Goal: Navigation & Orientation: Find specific page/section

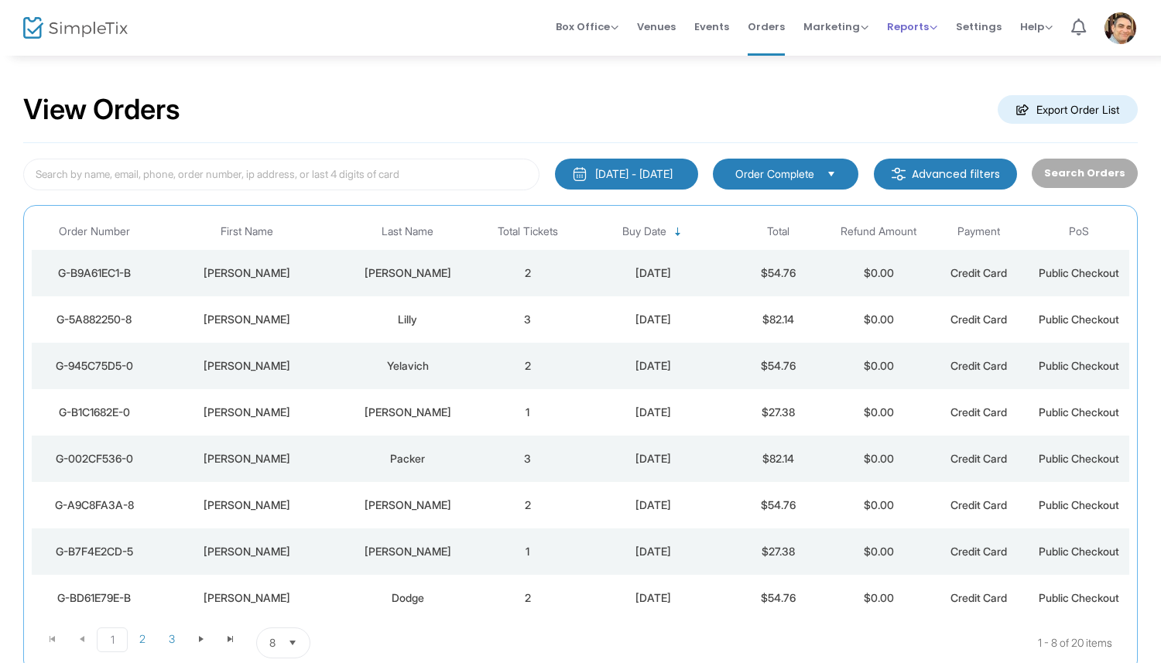
click at [921, 29] on span "Reports" at bounding box center [912, 26] width 50 height 15
click at [935, 87] on li "Sales Reports" at bounding box center [937, 82] width 101 height 30
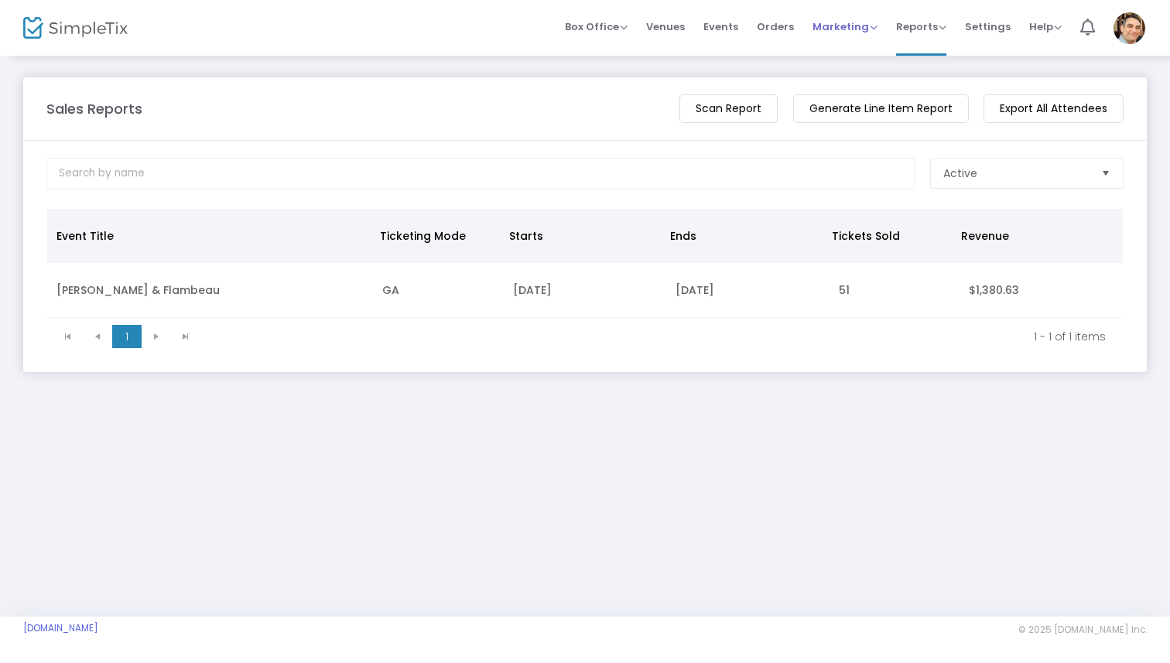
click at [849, 29] on span "Marketing" at bounding box center [845, 26] width 65 height 15
click at [722, 27] on span "Events" at bounding box center [721, 26] width 35 height 39
